Goal: Complete application form

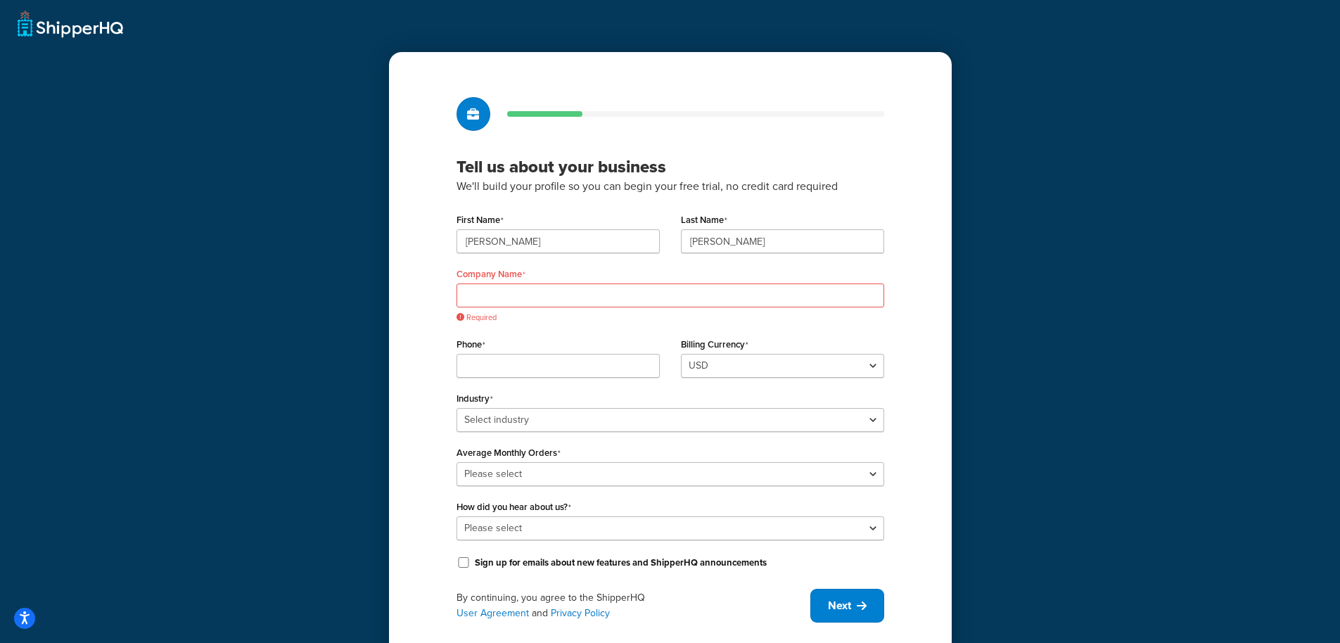
click at [927, 334] on div "Tell us about your business We'll build your profile so you can begin your free…" at bounding box center [670, 359] width 563 height 615
click at [492, 357] on input "Phone" at bounding box center [558, 366] width 203 height 24
click at [943, 370] on div "Tell us about your business We'll build your profile so you can begin your free…" at bounding box center [670, 359] width 563 height 615
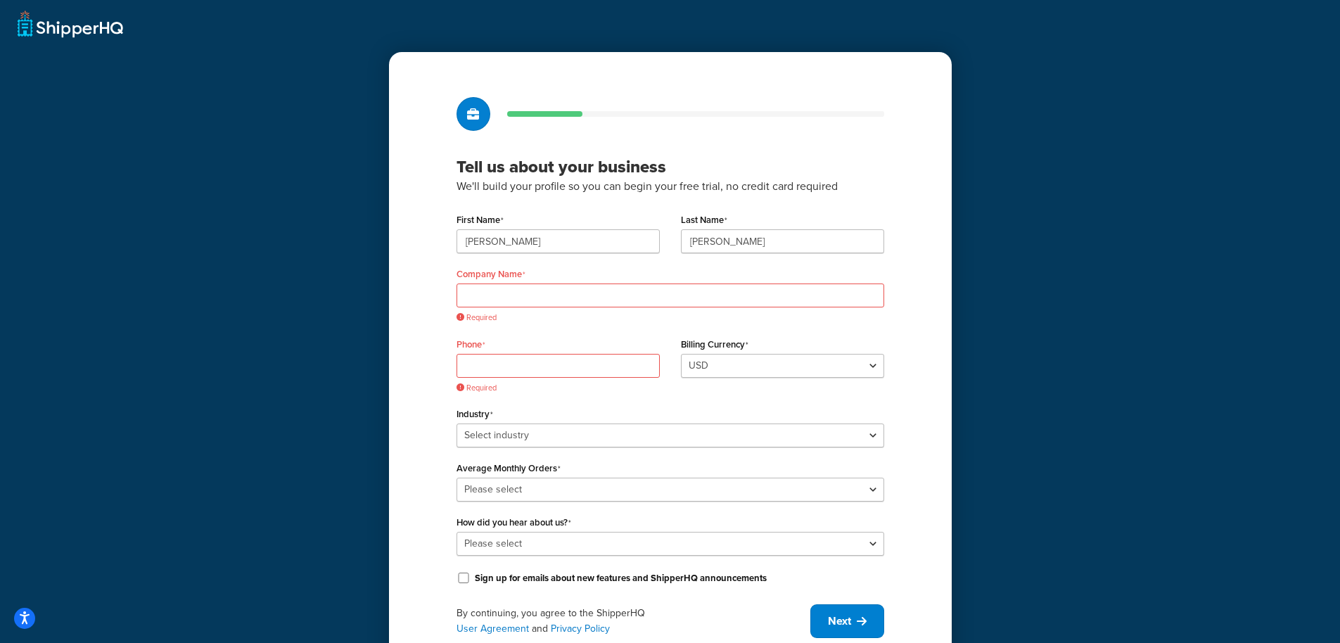
click at [904, 444] on div "Tell us about your business We'll build your profile so you can begin your free…" at bounding box center [670, 367] width 563 height 631
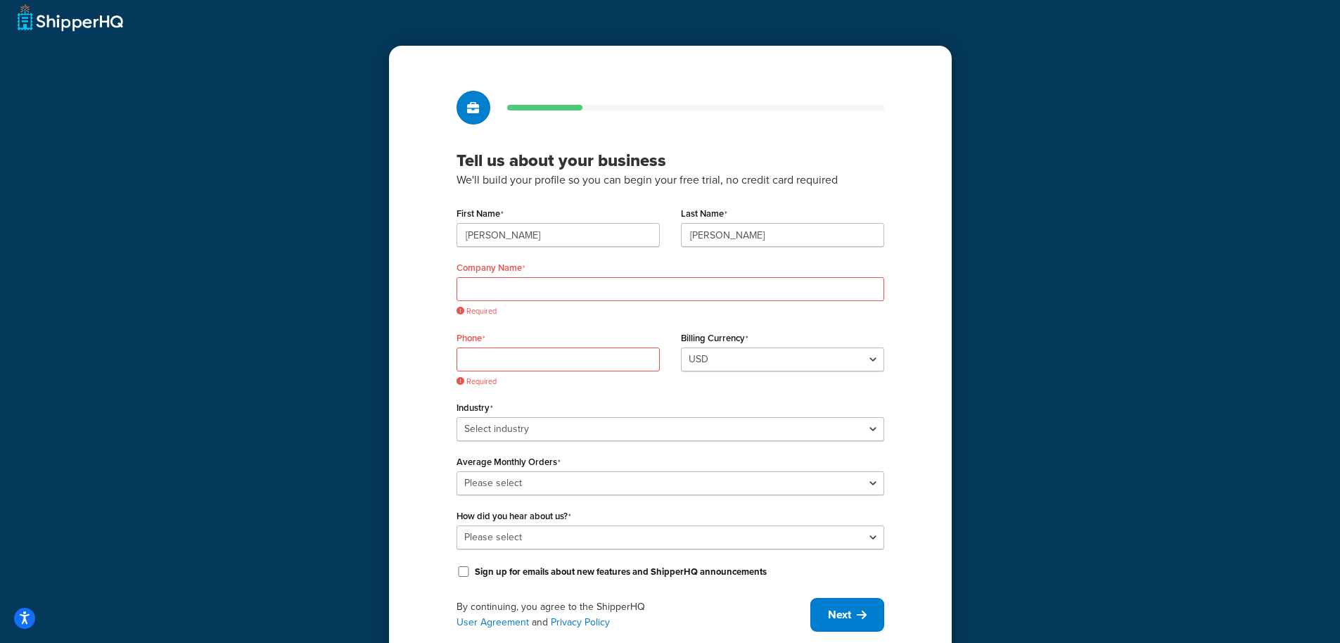
scroll to position [54, 0]
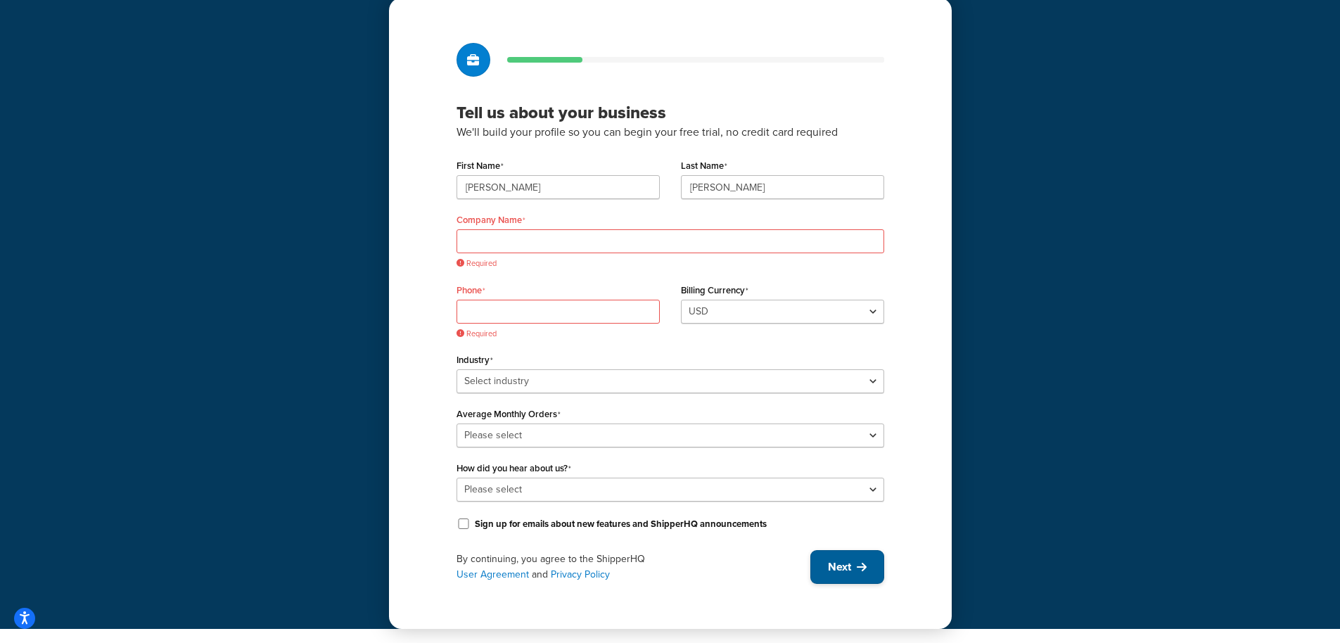
click at [839, 561] on span "Next" at bounding box center [839, 566] width 23 height 15
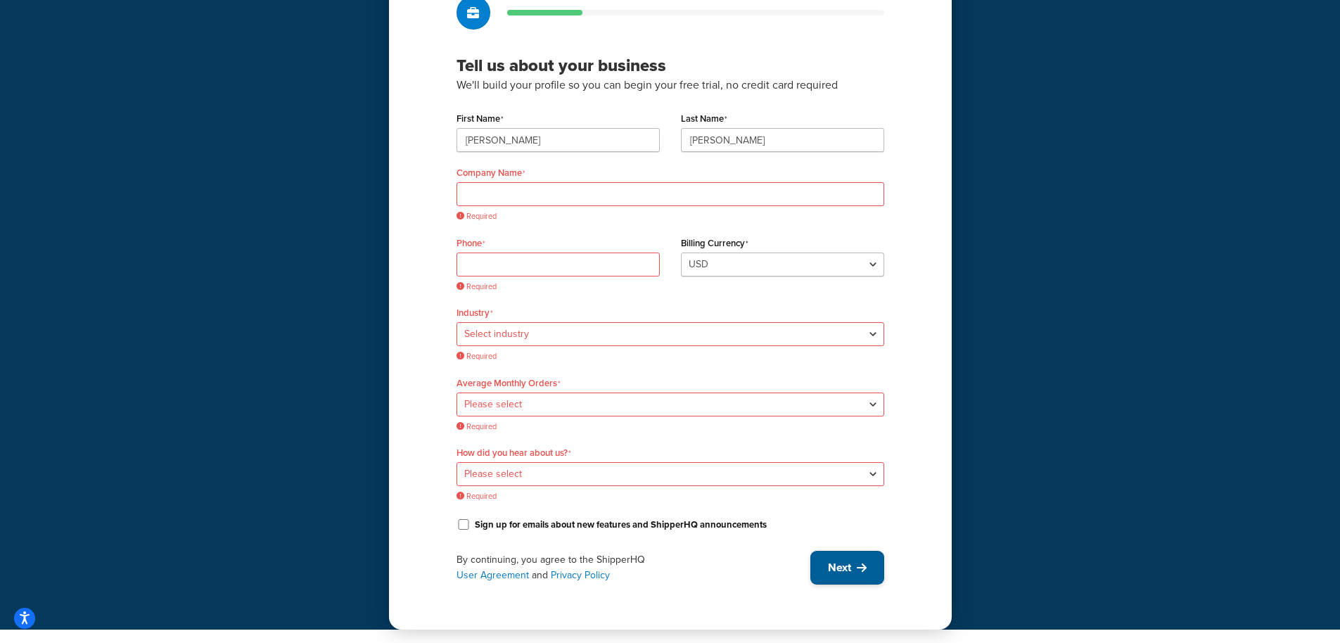
scroll to position [102, 0]
click at [836, 568] on span "Next" at bounding box center [839, 566] width 23 height 15
